Goal: Task Accomplishment & Management: Complete application form

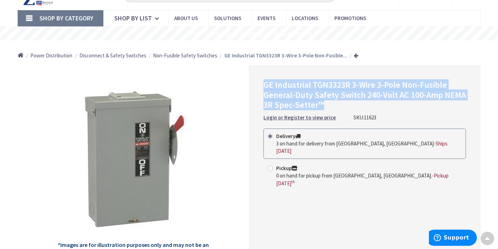
click at [182, 55] on span "Non-Fusible Safety Switches" at bounding box center [185, 55] width 64 height 7
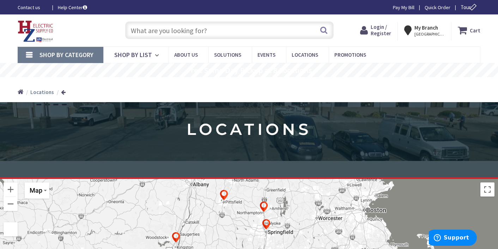
click at [381, 29] on span "Login / Register" at bounding box center [381, 30] width 20 height 13
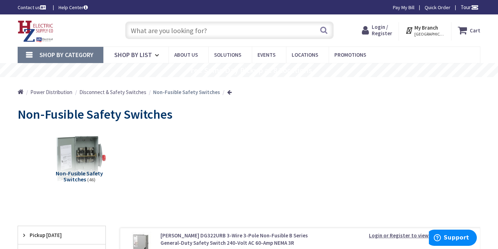
click at [78, 155] on img at bounding box center [79, 158] width 59 height 59
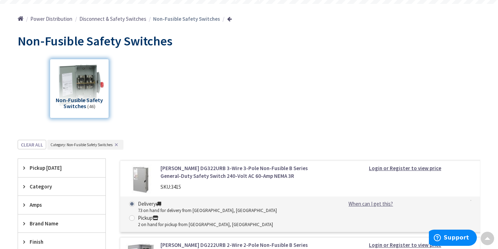
scroll to position [31, 0]
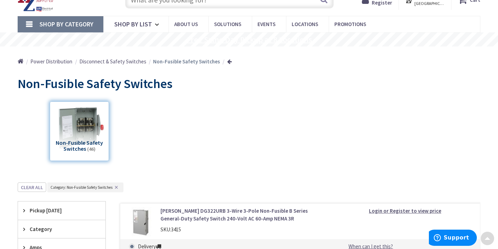
click at [261, 38] on rs-layer "Free Same Day Pickup at 8 Locations" at bounding box center [249, 40] width 125 height 8
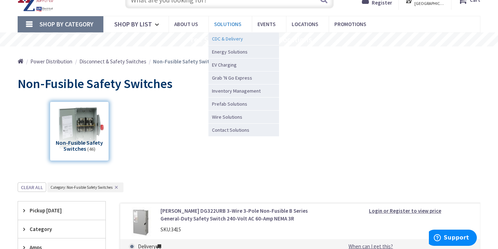
scroll to position [0, 0]
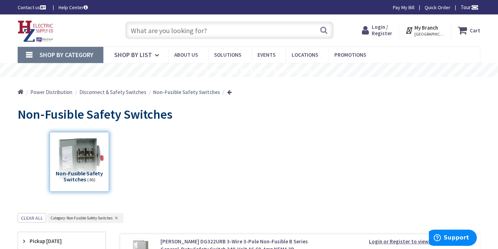
click at [231, 34] on input "text" at bounding box center [229, 31] width 208 height 18
type input "u2272"
click at [327, 30] on button "Search" at bounding box center [323, 30] width 9 height 16
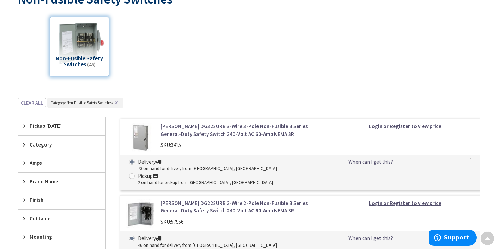
scroll to position [116, 0]
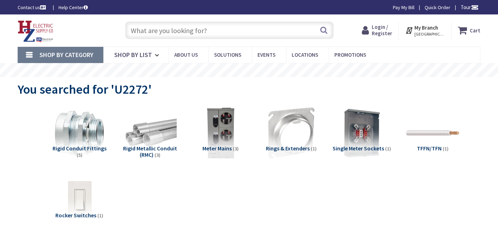
click at [256, 133] on li "Rings & Extenders (1)" at bounding box center [291, 137] width 71 height 60
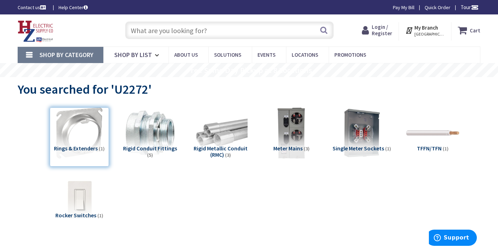
click at [210, 29] on input "text" at bounding box center [229, 31] width 208 height 18
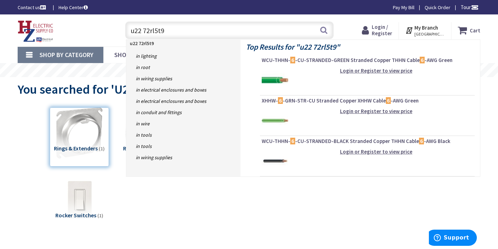
type input "u2272rl5t9"
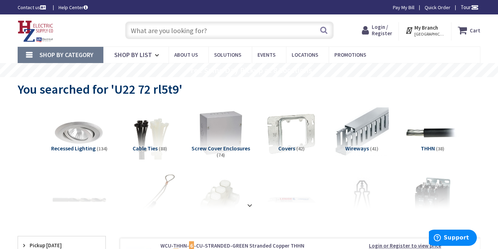
click at [215, 31] on input "text" at bounding box center [229, 31] width 208 height 18
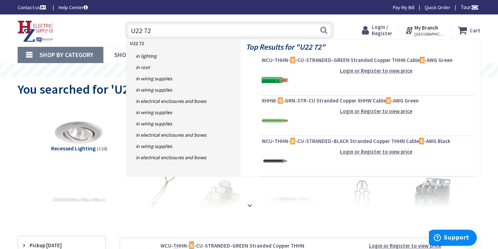
type input "U2272"
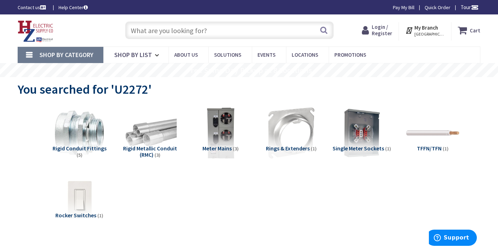
click at [185, 33] on input "text" at bounding box center [229, 31] width 208 height 18
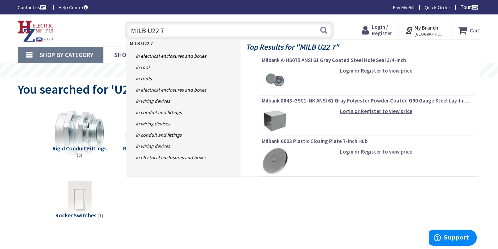
type input "MILB U22 72"
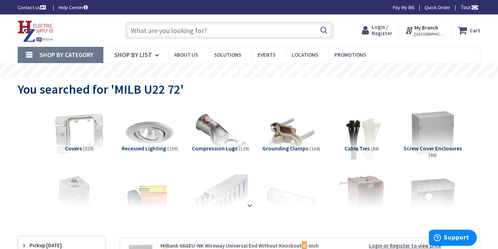
drag, startPoint x: 212, startPoint y: 32, endPoint x: 120, endPoint y: 29, distance: 91.8
click at [120, 29] on div "Search" at bounding box center [227, 30] width 223 height 23
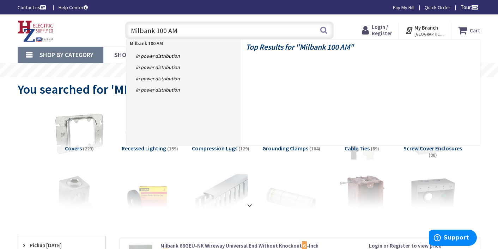
type input "Milbank 100 AMP"
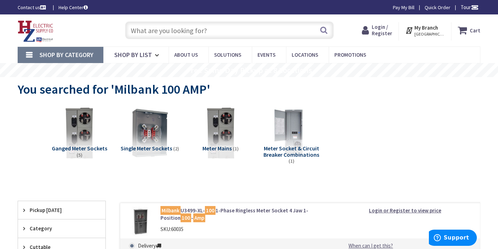
click at [266, 30] on input "text" at bounding box center [229, 31] width 208 height 18
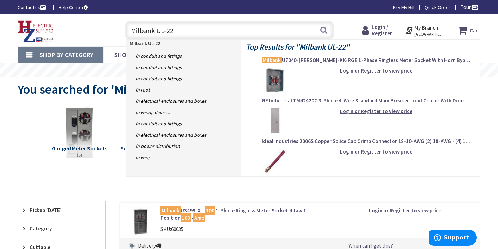
type input "Milbank UL-22"
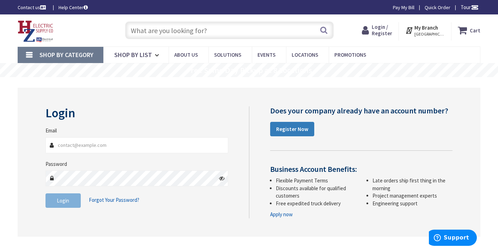
click at [282, 129] on strong "Register Now" at bounding box center [292, 129] width 32 height 7
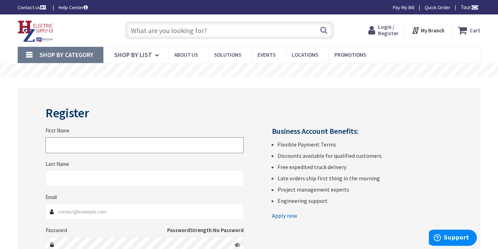
click at [165, 145] on input "First Name" at bounding box center [145, 146] width 198 height 16
type input "[PERSON_NAME]"
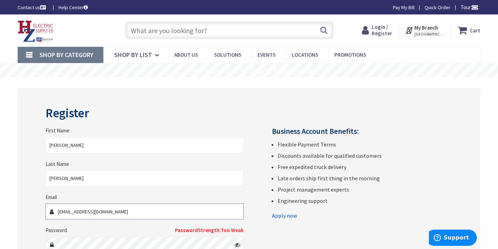
type input "[EMAIL_ADDRESS][DOMAIN_NAME]"
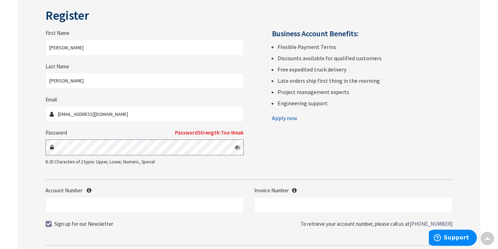
scroll to position [98, 0]
click at [238, 147] on icon at bounding box center [238, 147] width 6 height 6
click at [237, 146] on icon at bounding box center [238, 147] width 6 height 6
click at [35, 141] on div "Register First Name Dave Last Name McGrath Email mcgrathdave@gmail.com Password…" at bounding box center [249, 137] width 463 height 296
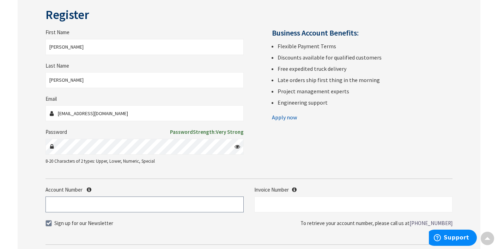
click at [100, 204] on input "Account Number" at bounding box center [145, 205] width 198 height 16
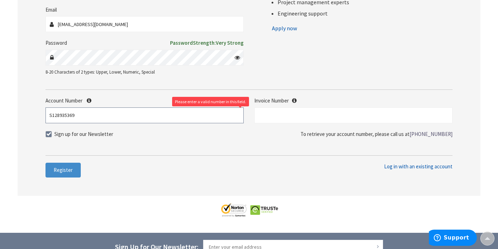
scroll to position [199, 0]
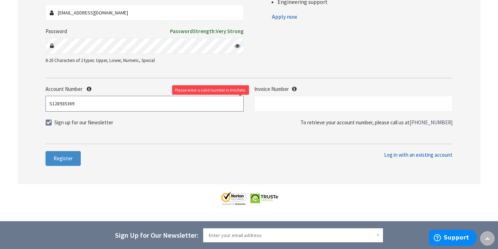
type input "S128935369"
click at [47, 123] on span at bounding box center [49, 123] width 6 height 6
click at [47, 123] on input "Sign up for our Newsletter" at bounding box center [49, 122] width 5 height 5
checkbox input "false"
click at [292, 108] on input "text" at bounding box center [353, 104] width 198 height 16
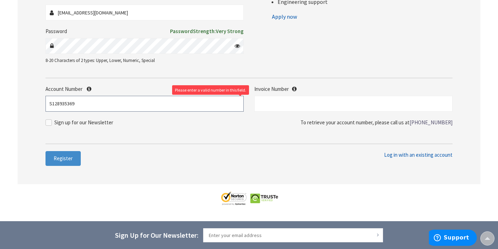
drag, startPoint x: 88, startPoint y: 107, endPoint x: 30, endPoint y: 98, distance: 58.3
click at [30, 98] on div "Register First Name Dave Last Name McGrath Email mcgrathdave@gmail.com Password…" at bounding box center [249, 37] width 463 height 296
click at [270, 100] on input "text" at bounding box center [353, 104] width 198 height 16
paste input "S128935369"
type input "S128935369"
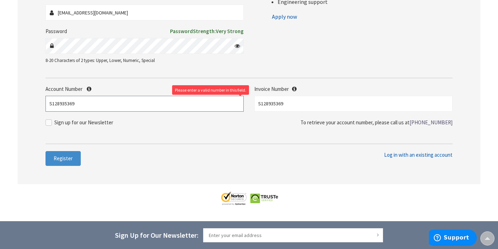
click at [177, 109] on input "S128935369" at bounding box center [145, 104] width 198 height 16
drag, startPoint x: 79, startPoint y: 106, endPoint x: 31, endPoint y: 103, distance: 48.1
click at [31, 103] on div "Register First Name Dave Last Name McGrath Email mcgrathdave@gmail.com Password…" at bounding box center [249, 37] width 463 height 296
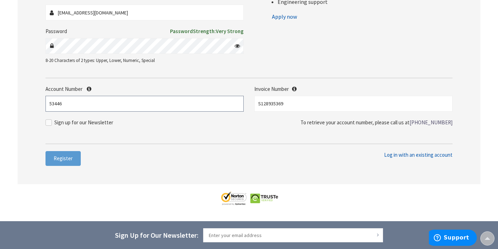
type input "53446"
click at [70, 159] on span "Register" at bounding box center [63, 158] width 19 height 7
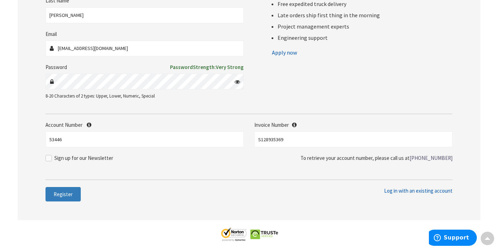
scroll to position [184, 0]
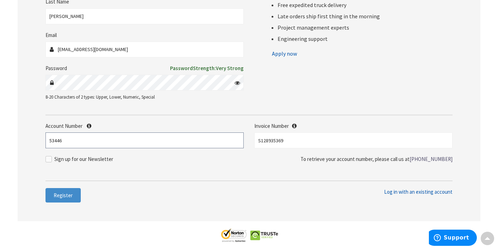
drag, startPoint x: 107, startPoint y: 144, endPoint x: 37, endPoint y: 135, distance: 71.1
click at [37, 135] on div "Register We were unable to link to your business account using the information …" at bounding box center [249, 63] width 463 height 318
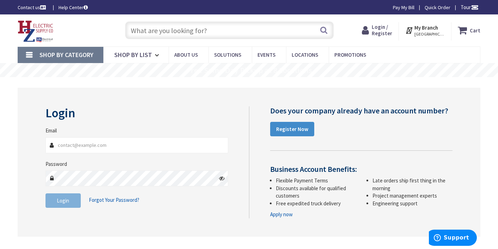
click at [255, 107] on div "Does your company already have an account number? Register Now Business Account…" at bounding box center [353, 163] width 209 height 112
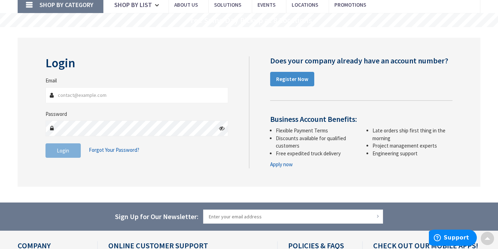
scroll to position [52, 0]
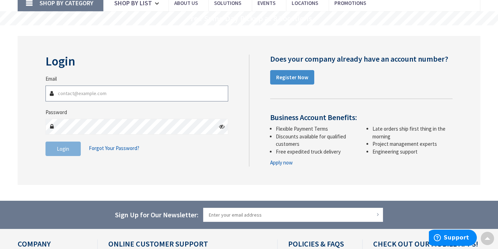
click at [138, 98] on input "Email" at bounding box center [137, 94] width 183 height 16
click at [144, 99] on input "Email" at bounding box center [137, 94] width 183 height 16
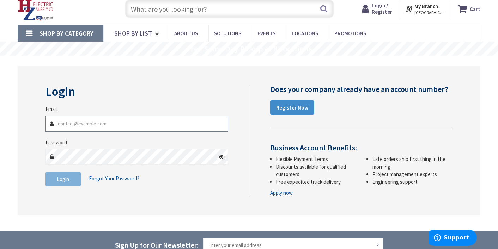
scroll to position [22, 0]
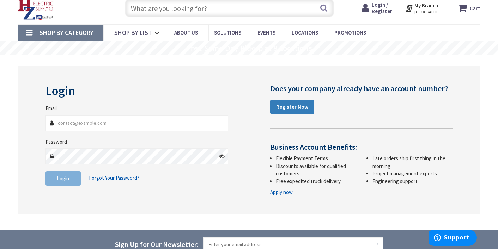
click at [292, 103] on link "Register Now" at bounding box center [292, 107] width 44 height 15
click at [107, 178] on span "Forgot Your Password?" at bounding box center [114, 178] width 50 height 7
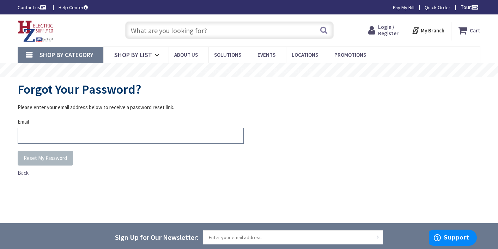
click at [107, 136] on input "Email" at bounding box center [131, 136] width 226 height 16
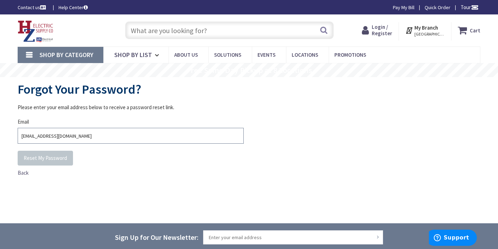
type input "mcgrathdave@gmail.com"
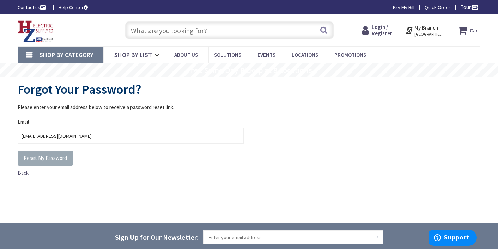
click at [45, 157] on span "Reset My Password" at bounding box center [45, 158] width 43 height 7
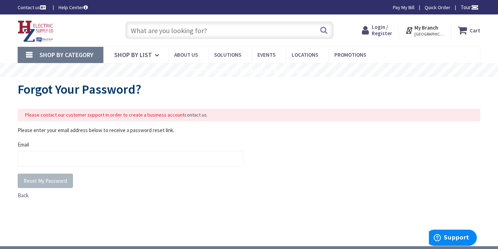
click at [185, 115] on link "contact us" at bounding box center [195, 115] width 22 height 6
